Goal: Task Accomplishment & Management: Complete application form

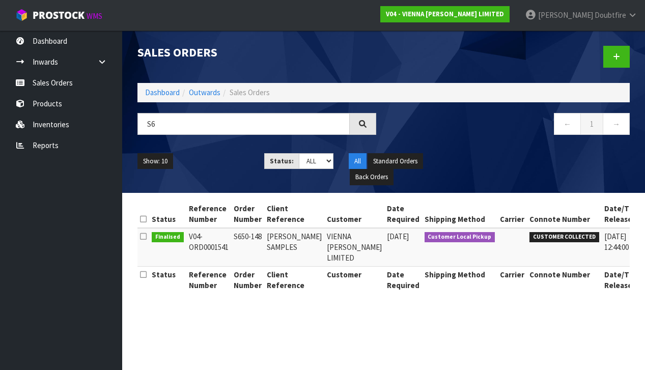
type input "S"
type input "[PERSON_NAME]"
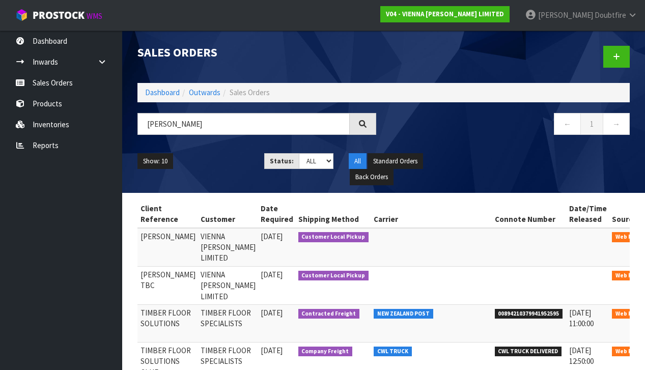
scroll to position [0, 134]
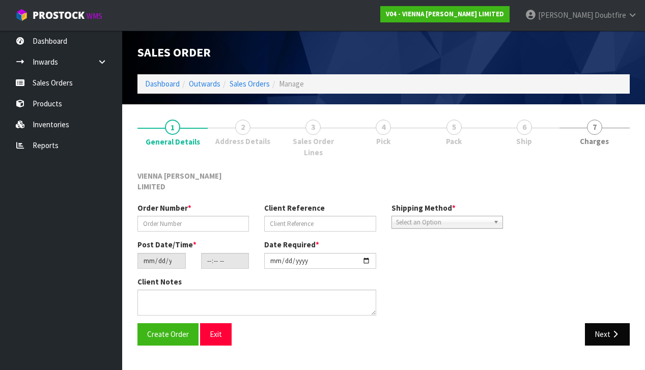
type input "SMEA1836-1"
type input "[PERSON_NAME] TBC"
type input "[DATE]"
type input "11:22:00.000"
type input "[DATE]"
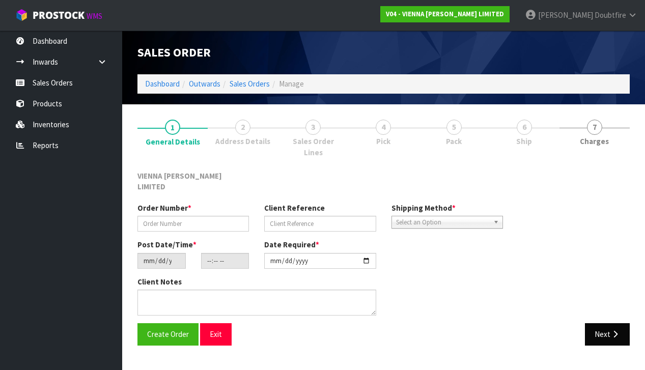
type textarea "[PERSON_NAME]"
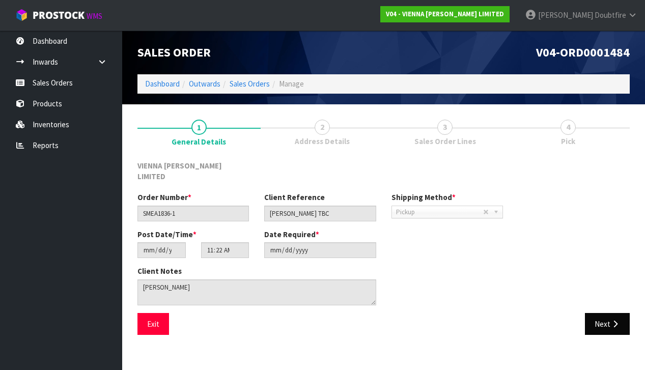
click at [606, 313] on button "Next" at bounding box center [607, 324] width 45 height 22
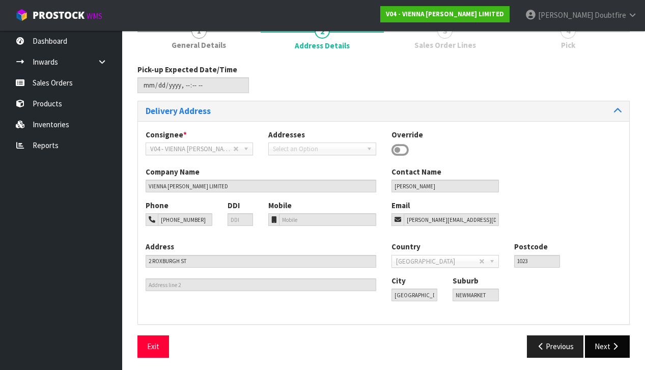
scroll to position [96, 0]
click at [616, 344] on icon "button" at bounding box center [615, 347] width 10 height 8
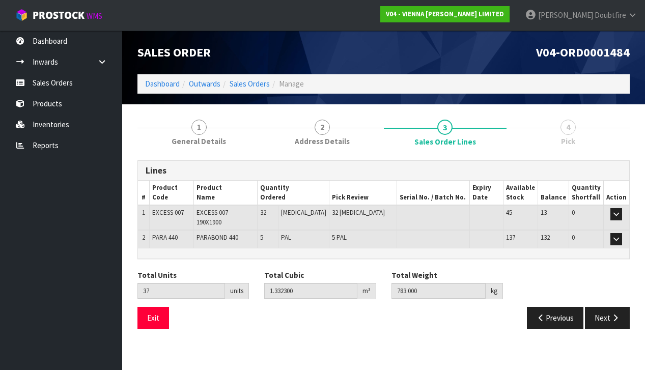
scroll to position [0, 0]
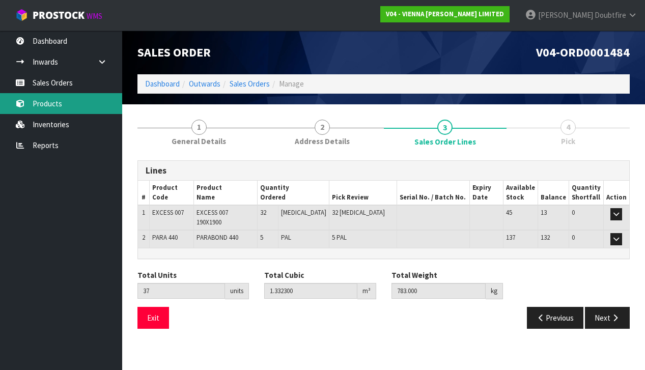
click at [45, 105] on link "Products" at bounding box center [61, 103] width 122 height 21
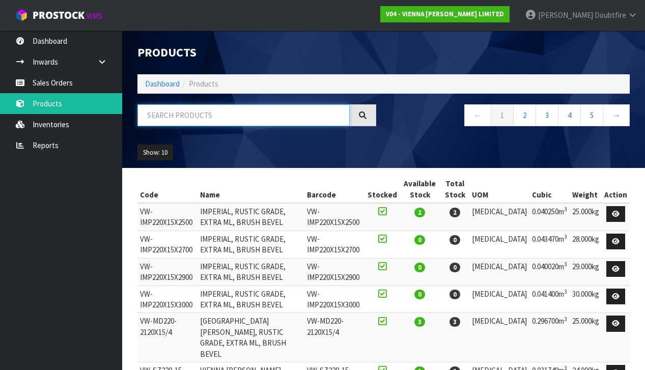
click at [194, 117] on input "text" at bounding box center [243, 115] width 212 height 22
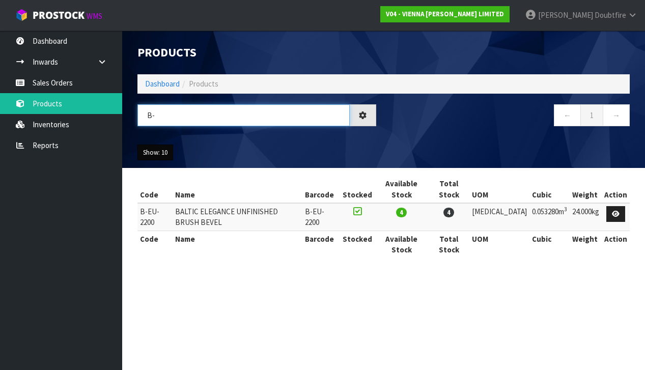
type input "B"
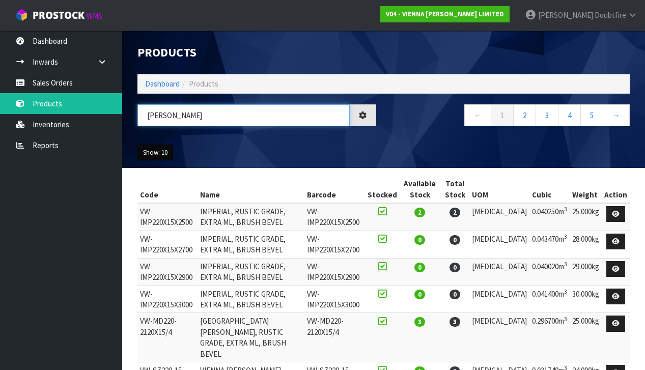
type input "[PERSON_NAME]"
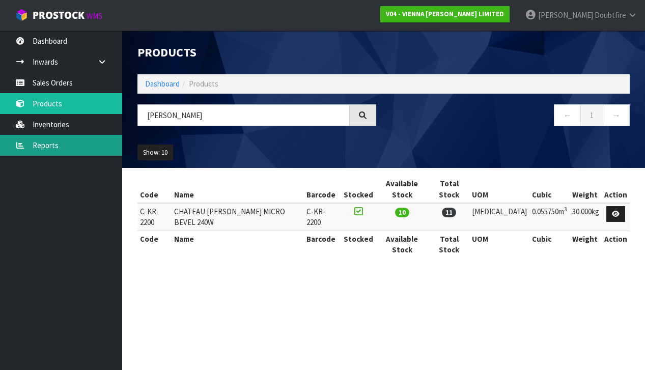
click at [49, 147] on link "Reports" at bounding box center [61, 145] width 122 height 21
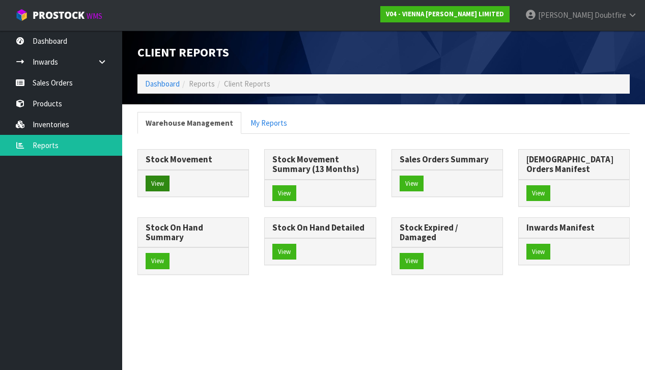
click at [161, 186] on button "View" at bounding box center [158, 184] width 24 height 16
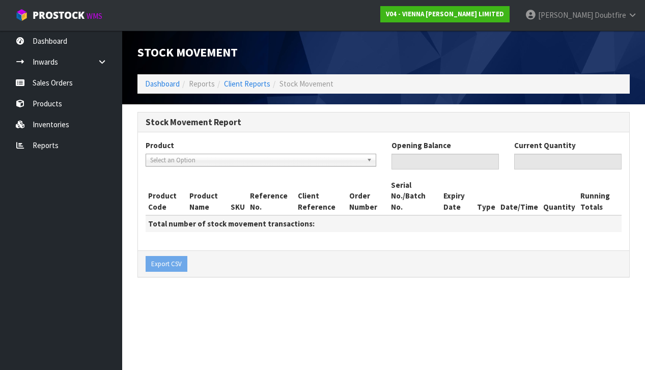
click at [171, 159] on span "Select an Option" at bounding box center [256, 160] width 212 height 12
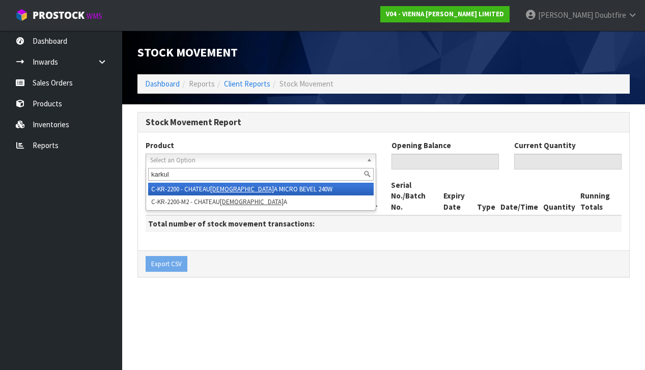
type input "[PERSON_NAME]"
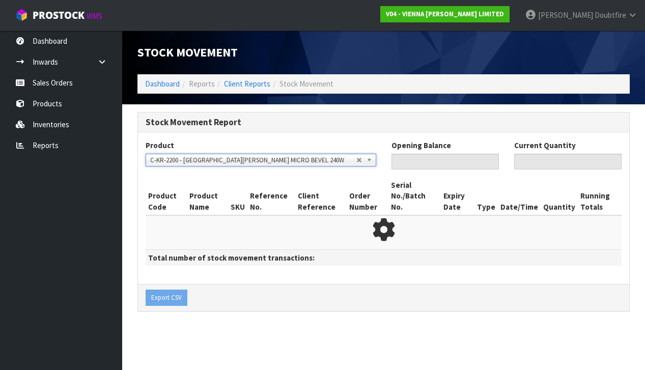
type input "0"
type input "11"
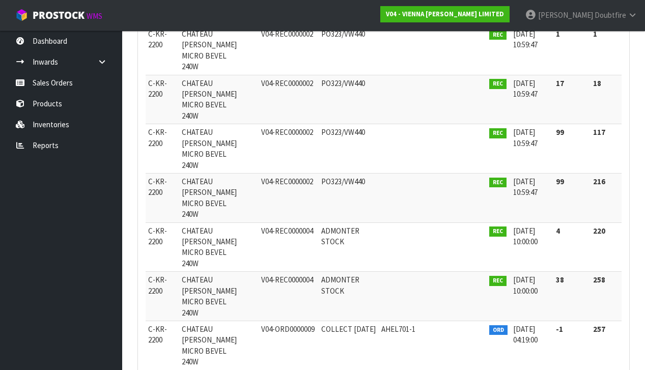
scroll to position [240, 0]
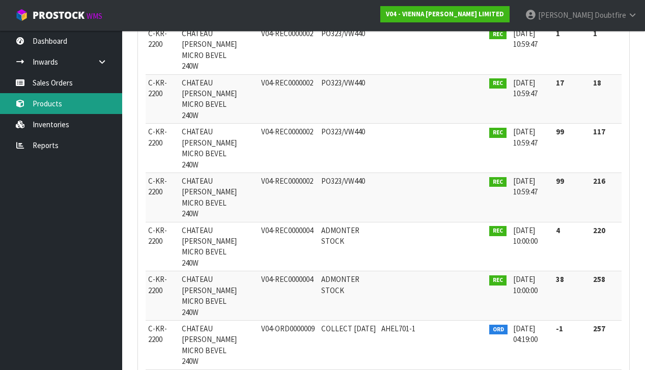
click at [66, 108] on link "Products" at bounding box center [61, 103] width 122 height 21
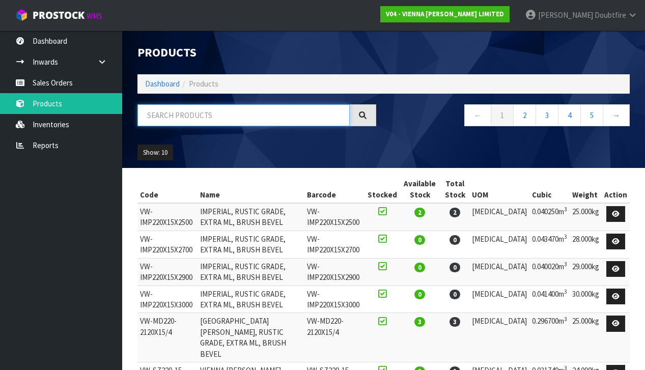
click at [153, 111] on input "text" at bounding box center [243, 115] width 212 height 22
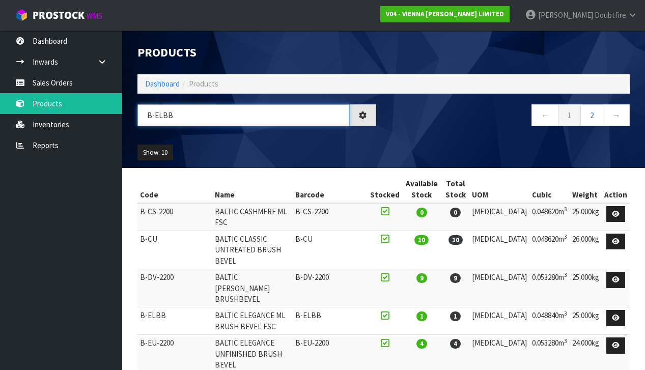
type input "B-ELBB"
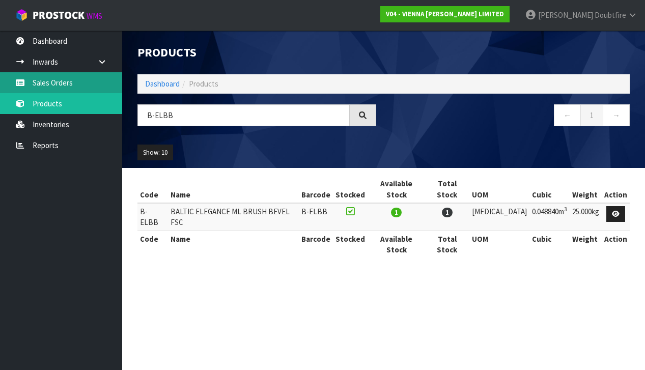
click at [53, 79] on link "Sales Orders" at bounding box center [61, 82] width 122 height 21
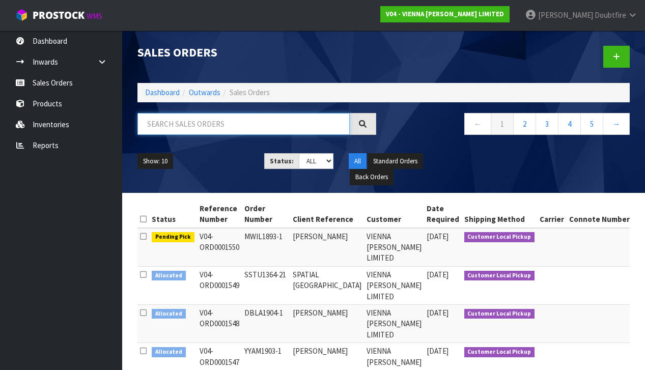
click at [176, 125] on input "text" at bounding box center [243, 124] width 212 height 22
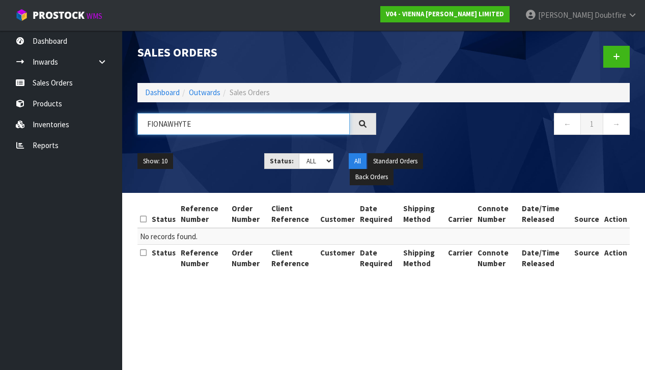
click at [169, 126] on input "FIONAWHYTE" at bounding box center [243, 124] width 212 height 22
click at [208, 125] on input "[PERSON_NAME]" at bounding box center [243, 124] width 212 height 22
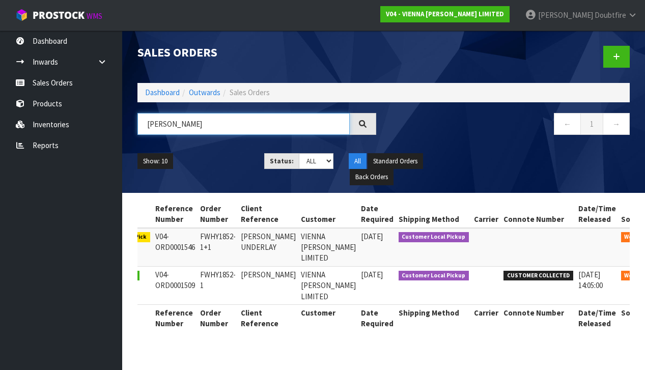
type input "[PERSON_NAME]"
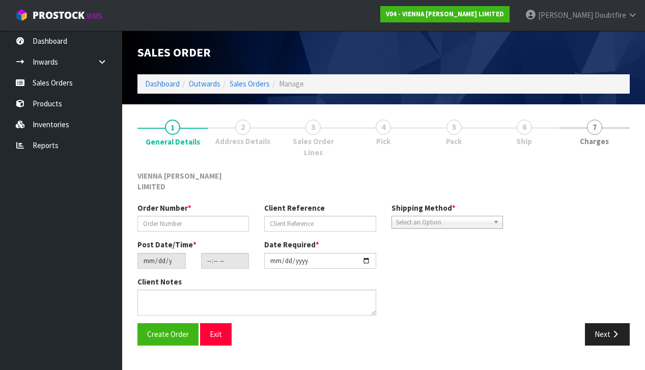
scroll to position [1, 0]
type input "FWHY1852-1+1"
type input "[PERSON_NAME] UNDERLAY"
type input "[DATE]"
type input "12:04:00.000"
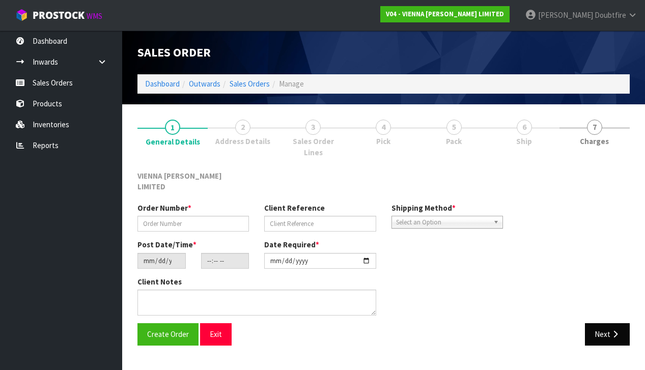
type input "[DATE]"
type textarea "[PERSON_NAME] UNDERLAY"
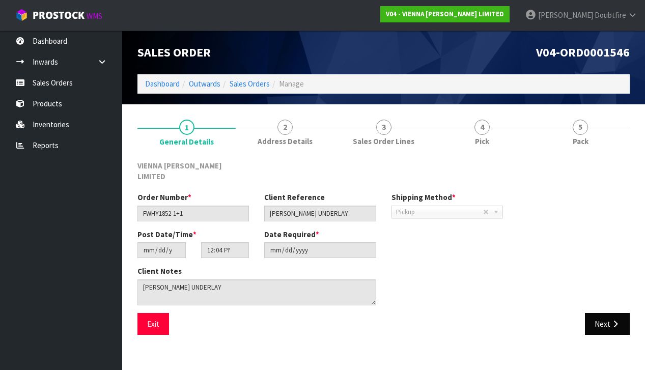
click at [611, 320] on icon "button" at bounding box center [615, 324] width 10 height 8
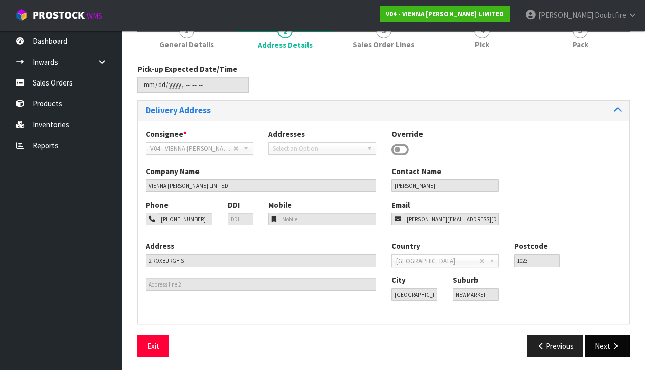
scroll to position [96, 0]
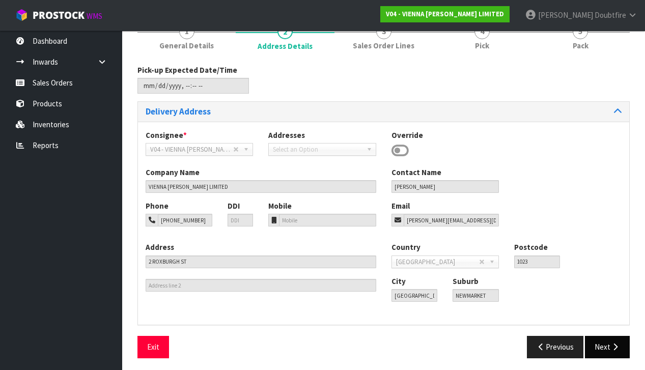
click at [603, 341] on button "Next" at bounding box center [607, 347] width 45 height 22
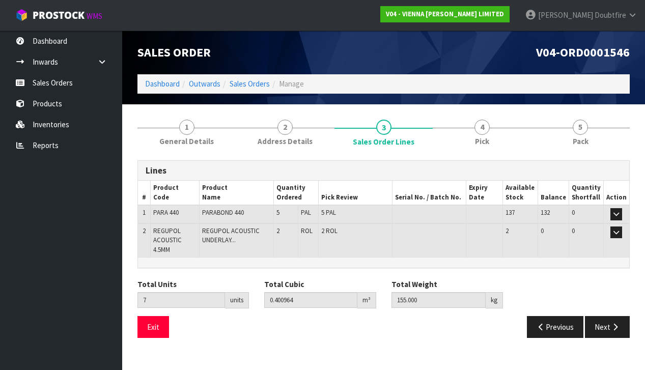
scroll to position [0, 0]
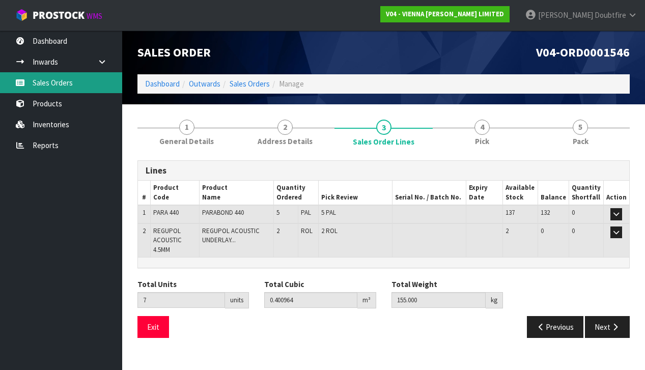
click at [56, 84] on link "Sales Orders" at bounding box center [61, 82] width 122 height 21
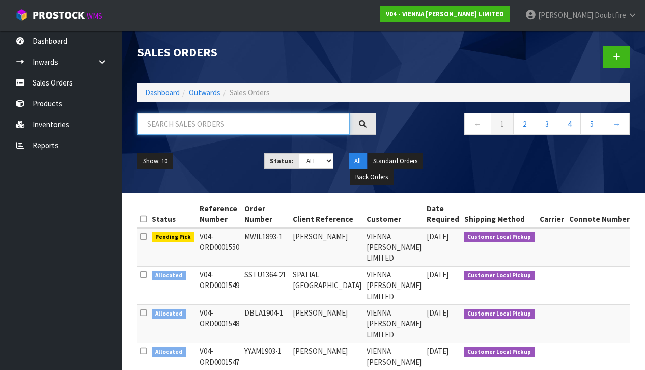
click at [196, 126] on input "text" at bounding box center [243, 124] width 212 height 22
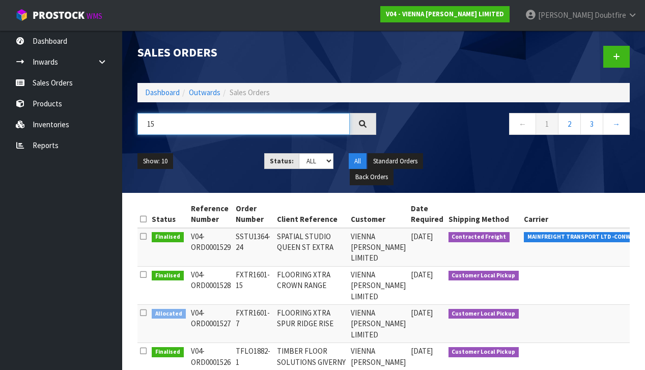
type input "1"
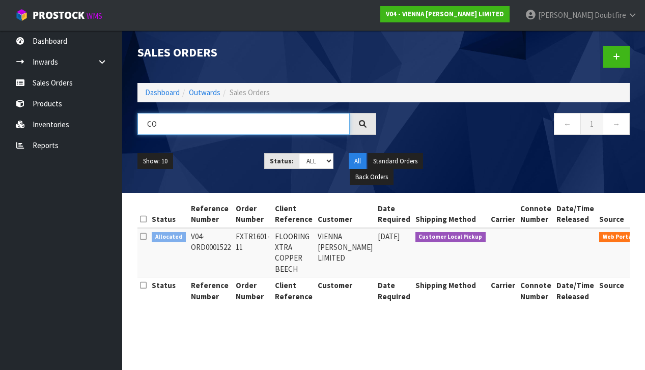
type input "C"
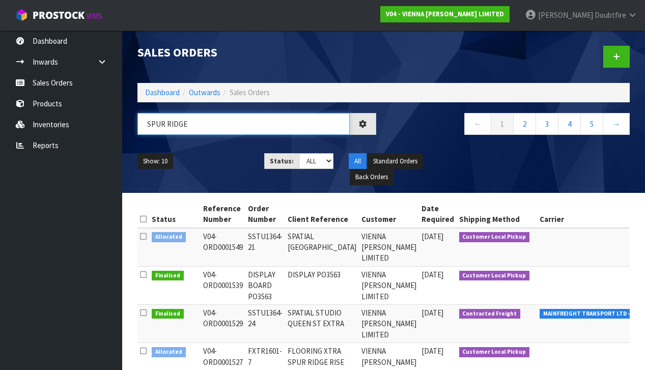
type input "SPUR RIDGE"
